Goal: Register for event/course

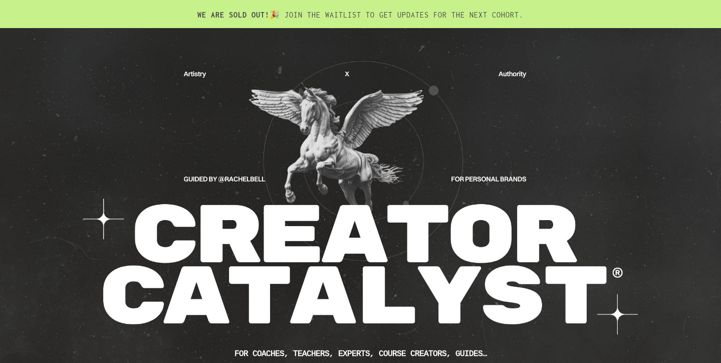
scroll to position [2, 0]
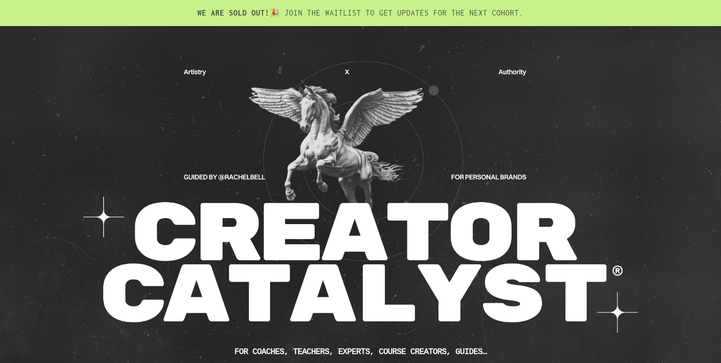
click at [427, 21] on div at bounding box center [360, 22] width 551 height 9
click at [388, 13] on h2 "WE ARE SOLD OUT! 🎉 JOIN THE WAITLIST TO GET UPDATES FOR THE NEXT COHORT." at bounding box center [360, 17] width 551 height 18
click at [335, 25] on div at bounding box center [360, 22] width 551 height 9
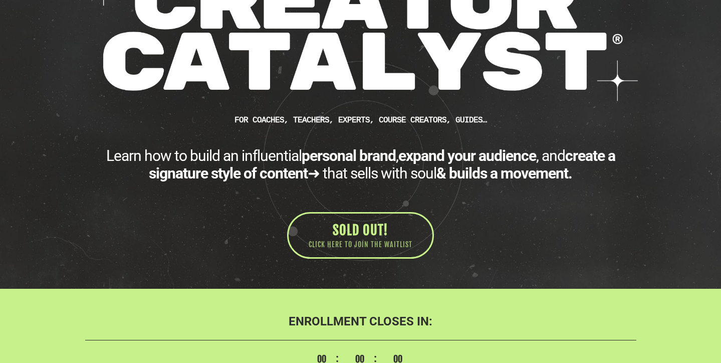
scroll to position [357, 0]
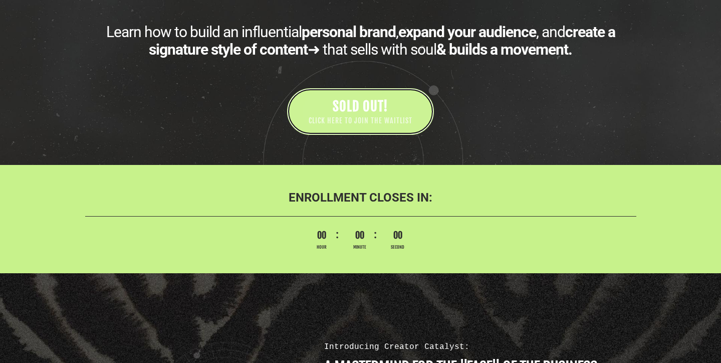
click at [377, 123] on span "CLICK HERE TO JOIN THE WAITLIST" at bounding box center [361, 121] width 104 height 10
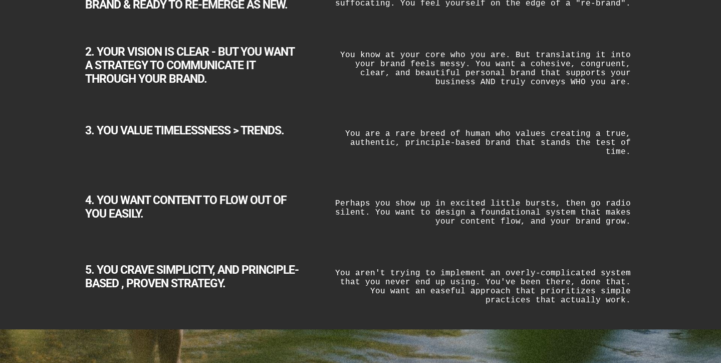
scroll to position [1871, 0]
